Goal: Task Accomplishment & Management: Manage account settings

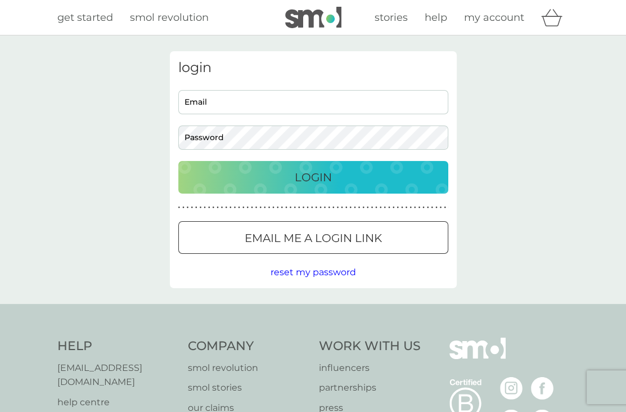
type input "[EMAIL_ADDRESS][DOMAIN_NAME]"
click at [315, 181] on p "Login" at bounding box center [313, 177] width 37 height 18
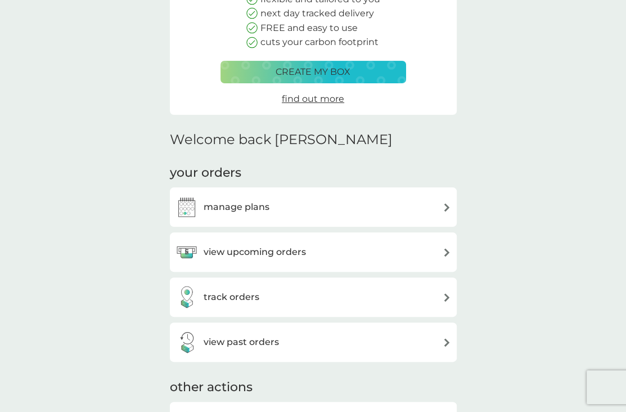
scroll to position [169, 0]
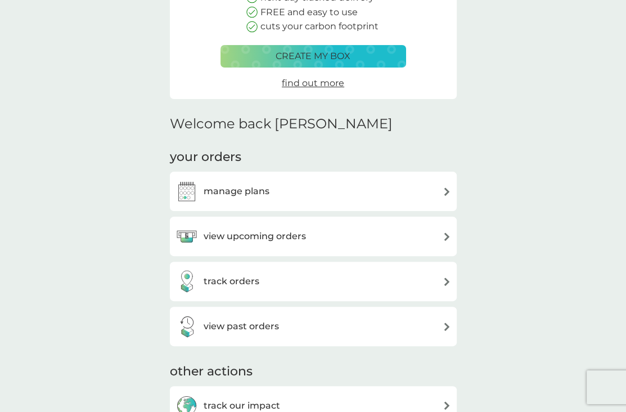
click at [275, 192] on div "manage plans" at bounding box center [314, 191] width 276 height 23
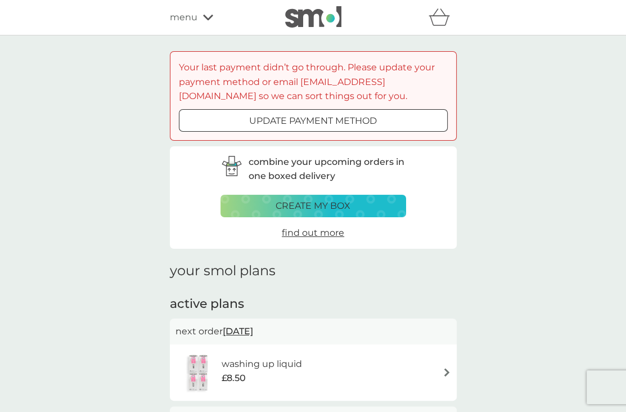
click at [347, 128] on button "update payment method" at bounding box center [313, 120] width 269 height 23
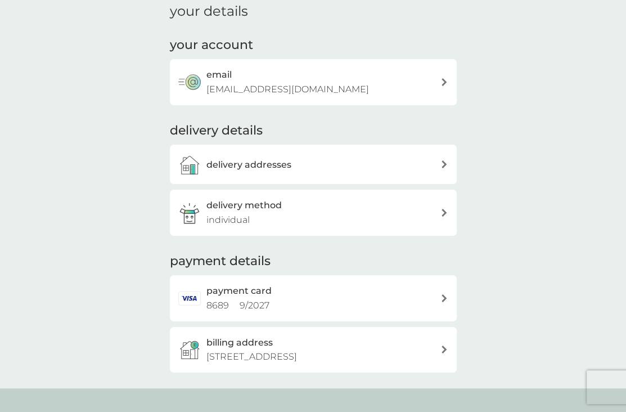
scroll to position [169, 0]
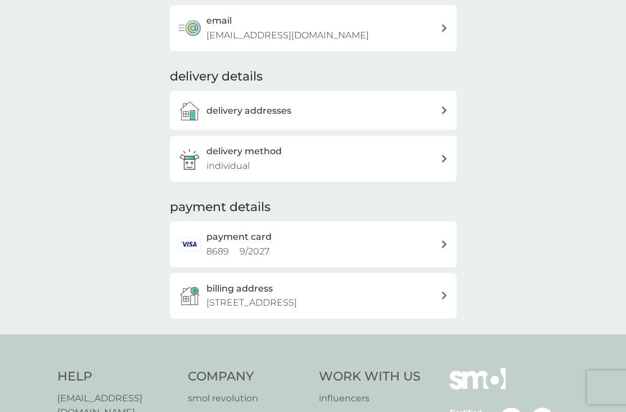
click at [309, 244] on div "payment card 8689 9 / 2027" at bounding box center [323, 244] width 234 height 29
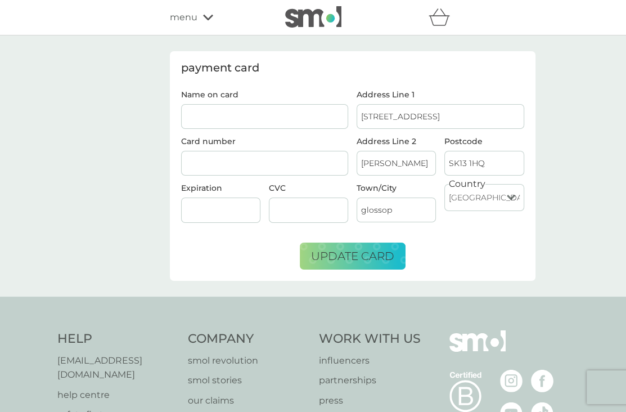
click at [196, 24] on span "menu" at bounding box center [184, 17] width 28 height 15
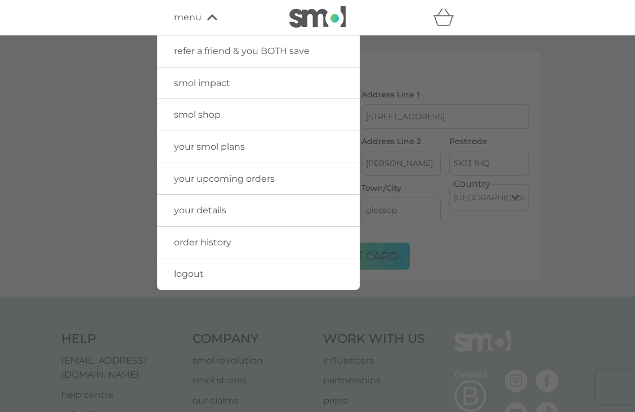
click at [201, 237] on span "order history" at bounding box center [202, 242] width 57 height 11
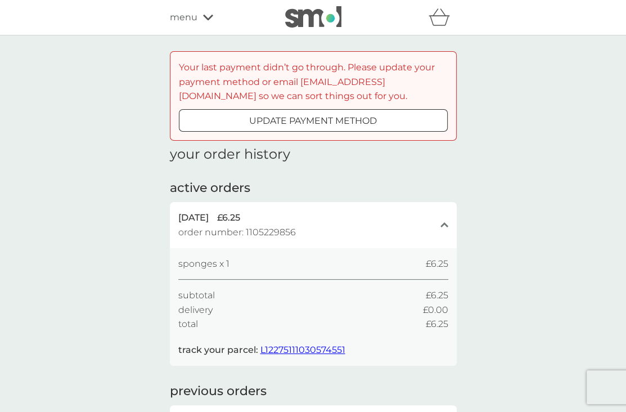
click at [309, 128] on button "update payment method" at bounding box center [313, 120] width 269 height 23
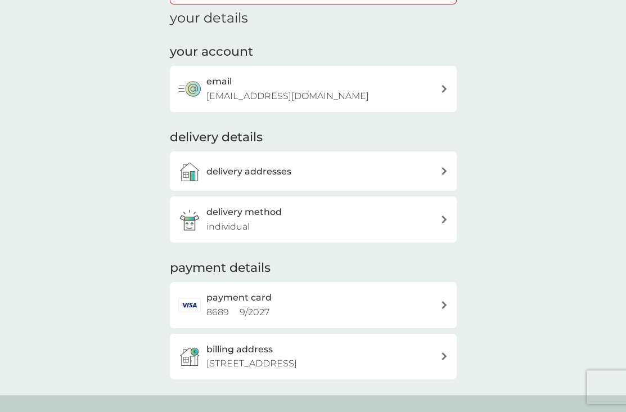
scroll to position [113, 0]
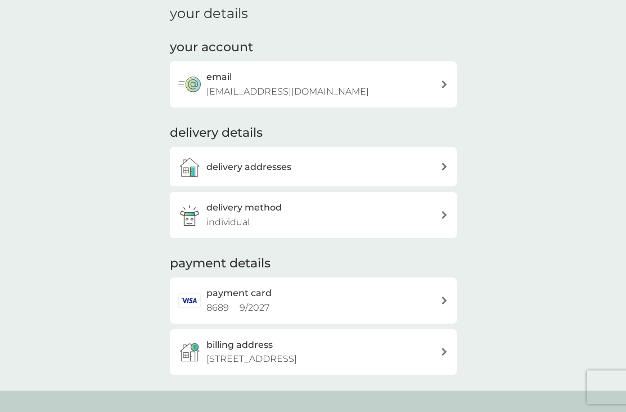
click at [252, 305] on span "9 / 2027" at bounding box center [255, 307] width 30 height 11
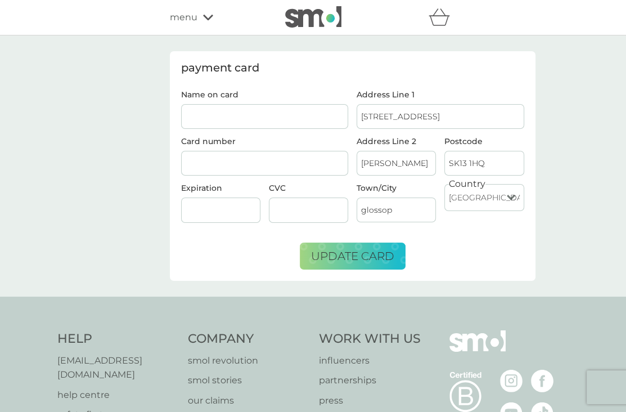
click at [254, 113] on input "Name on card" at bounding box center [265, 116] width 168 height 25
click at [257, 116] on input "Miss" at bounding box center [265, 116] width 168 height 25
type input "Miss Chelsea Budden"
click at [342, 257] on span "update card" at bounding box center [352, 256] width 83 height 14
